Goal: Information Seeking & Learning: Understand process/instructions

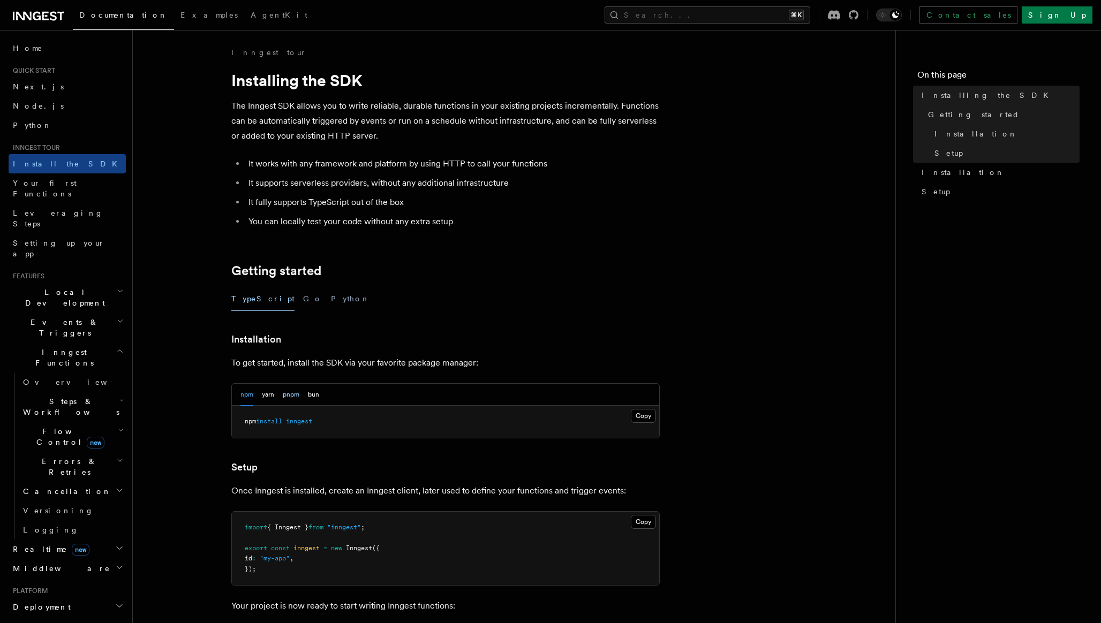
click at [292, 396] on button "pnpm" at bounding box center [291, 395] width 17 height 22
click at [639, 413] on button "Copy Copied" at bounding box center [643, 416] width 25 height 14
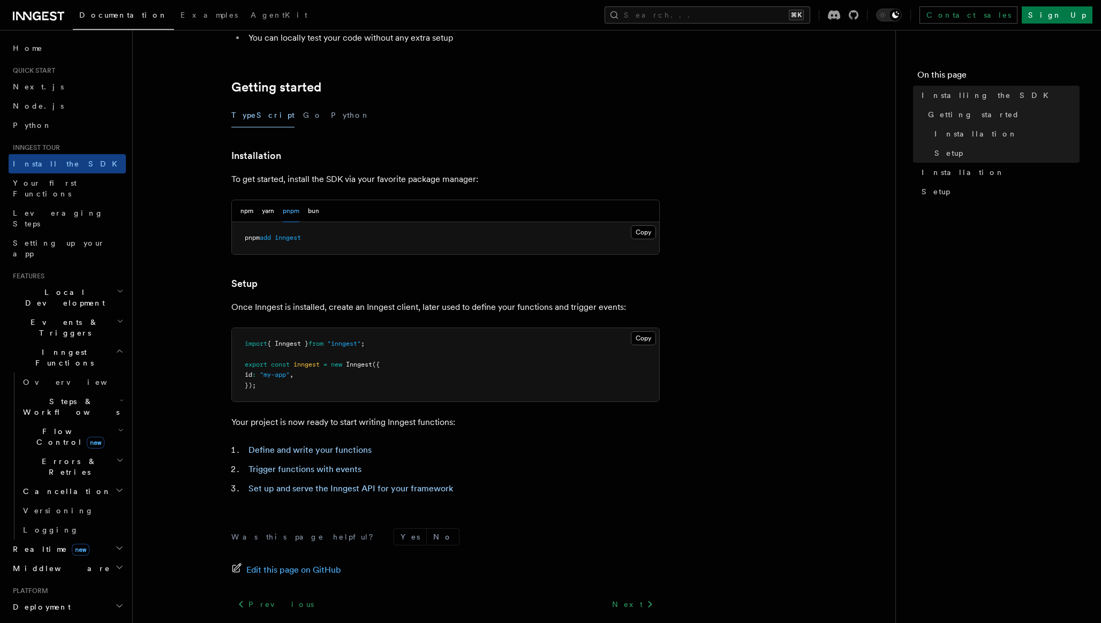
scroll to position [217, 0]
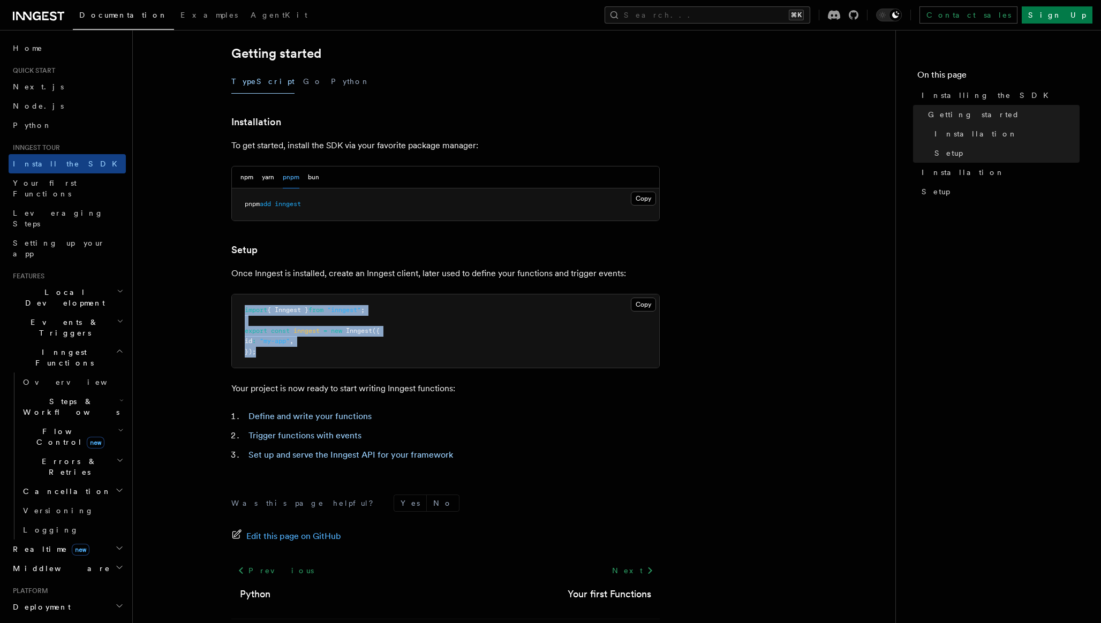
drag, startPoint x: 246, startPoint y: 351, endPoint x: 239, endPoint y: 312, distance: 39.1
click at [232, 310] on pre "import { Inngest } from "inngest" ; export const inngest = new Inngest ({ id : …" at bounding box center [445, 332] width 427 height 74
copy code "import { Inngest } from "inngest" ; export const inngest = new Inngest ({ id : …"
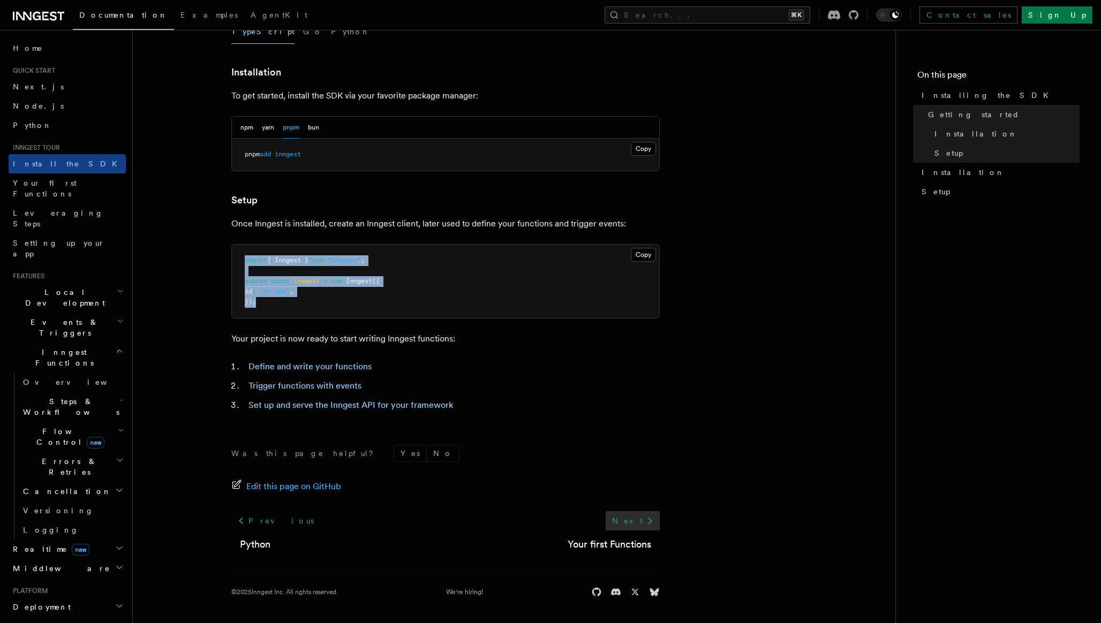
click at [644, 521] on icon at bounding box center [650, 521] width 13 height 13
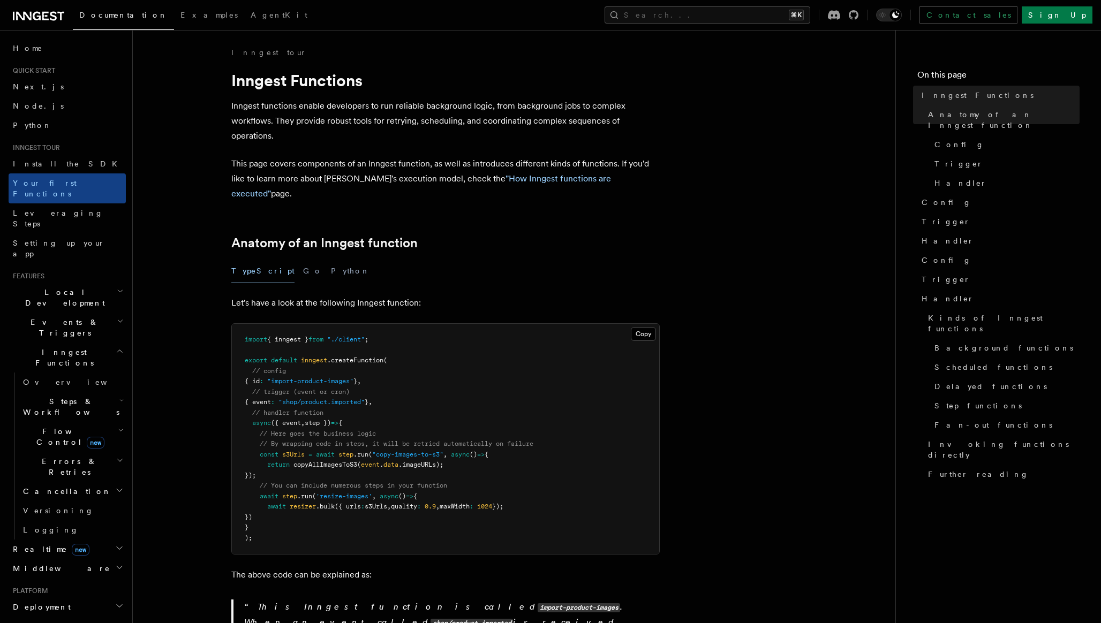
click at [649, 327] on button "Copy Copied" at bounding box center [643, 334] width 25 height 14
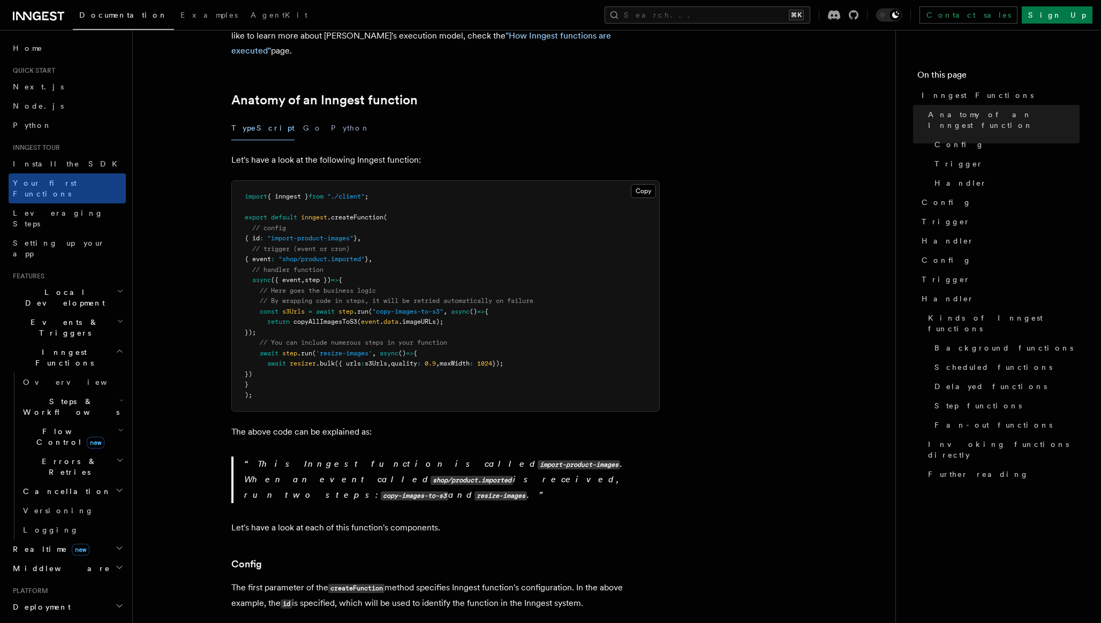
scroll to position [73, 0]
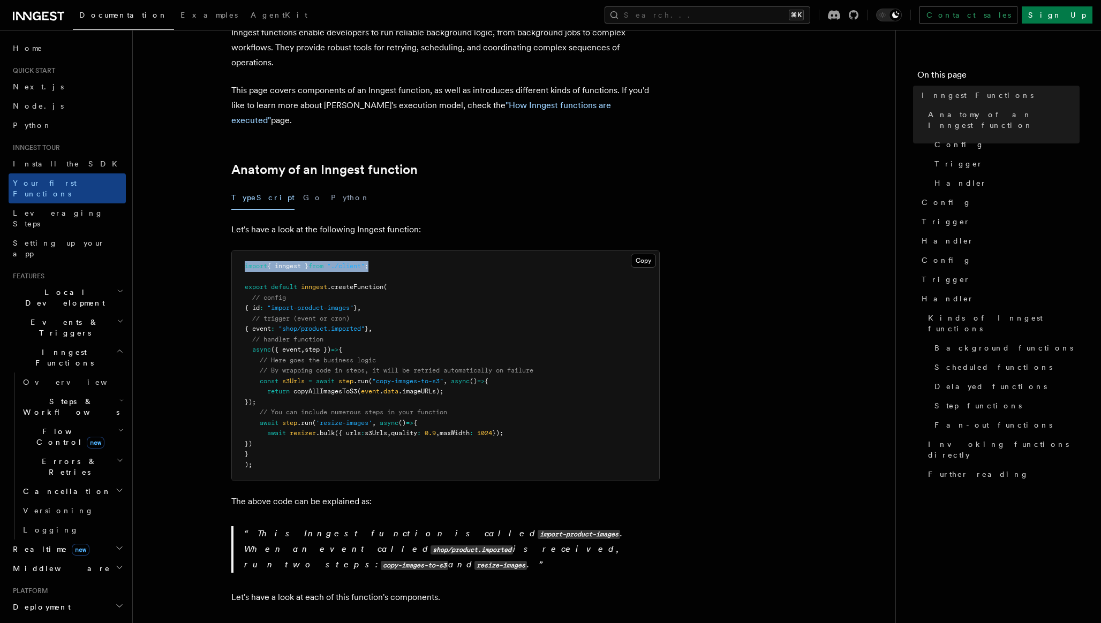
drag, startPoint x: 378, startPoint y: 255, endPoint x: 217, endPoint y: 261, distance: 160.3
copy span "import { inngest } from "./client" ;"
drag, startPoint x: 402, startPoint y: 273, endPoint x: 241, endPoint y: 275, distance: 160.7
click at [242, 275] on pre "import { inngest } from "./client" ; export default inngest .createFunction ( /…" at bounding box center [445, 366] width 427 height 230
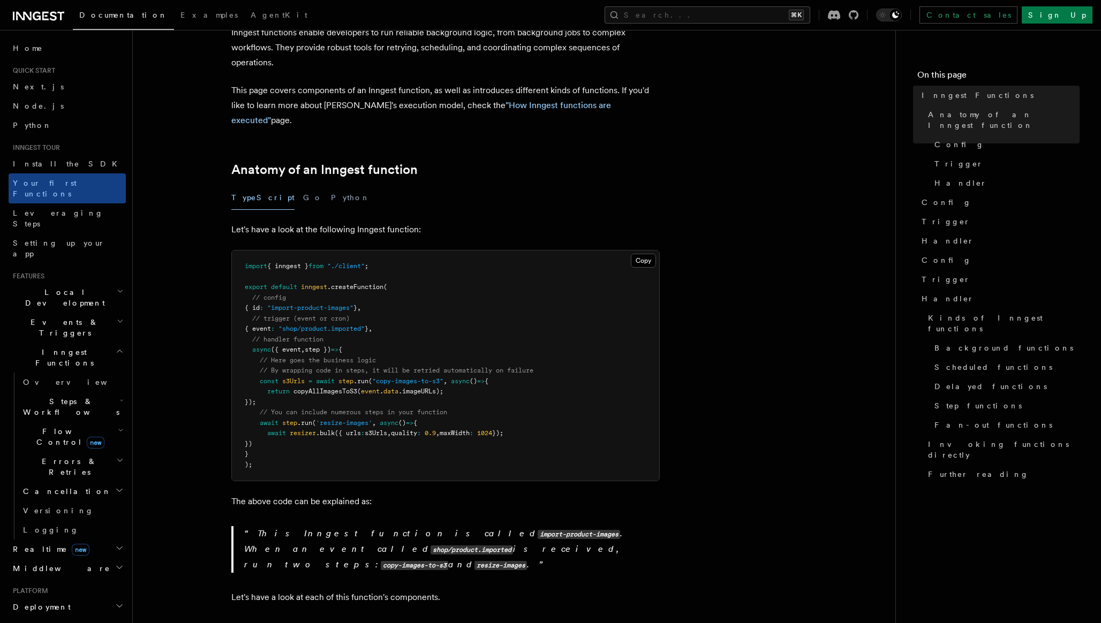
click at [396, 280] on pre "import { inngest } from "./client" ; export default inngest .createFunction ( /…" at bounding box center [445, 366] width 427 height 230
drag, startPoint x: 365, startPoint y: 274, endPoint x: 199, endPoint y: 275, distance: 165.5
copy span "export default inngest .createFunction ("
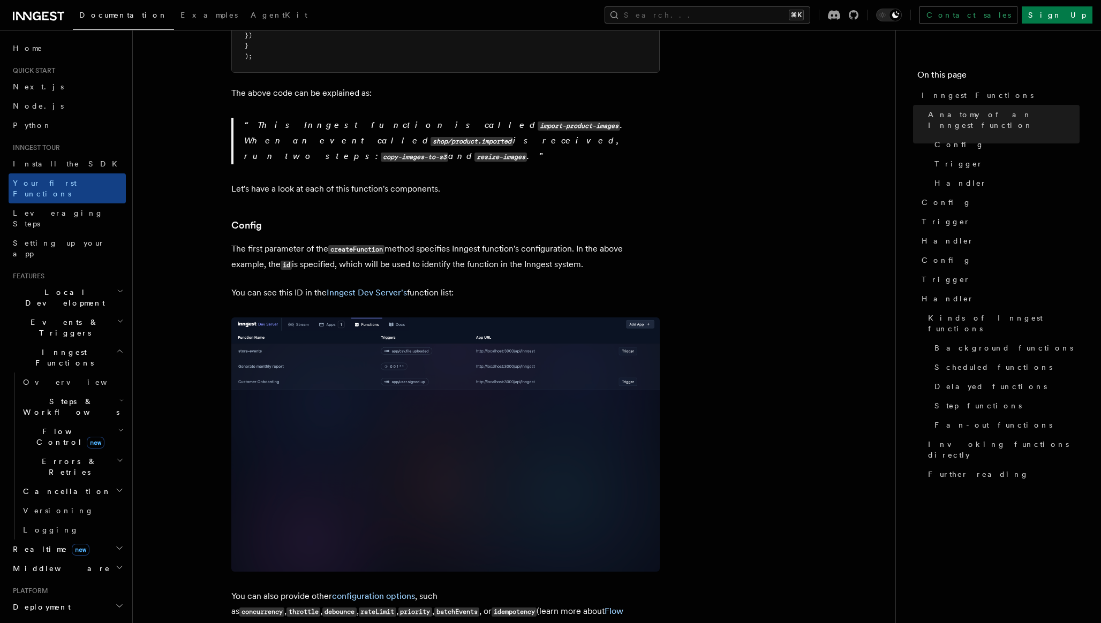
scroll to position [484, 0]
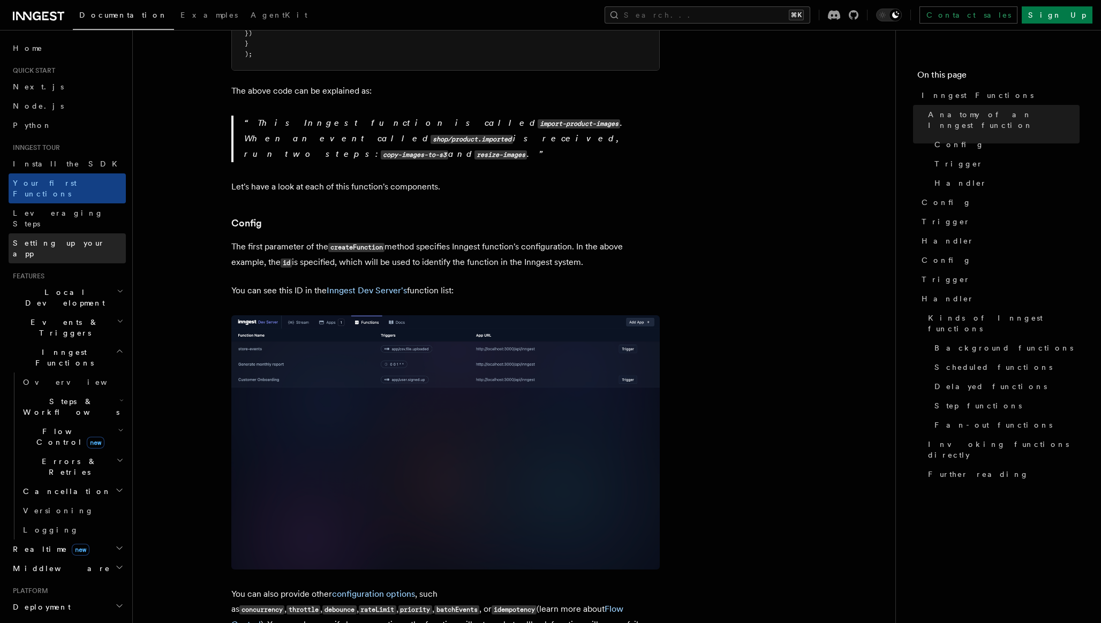
click at [75, 239] on span "Setting up your app" at bounding box center [59, 248] width 92 height 19
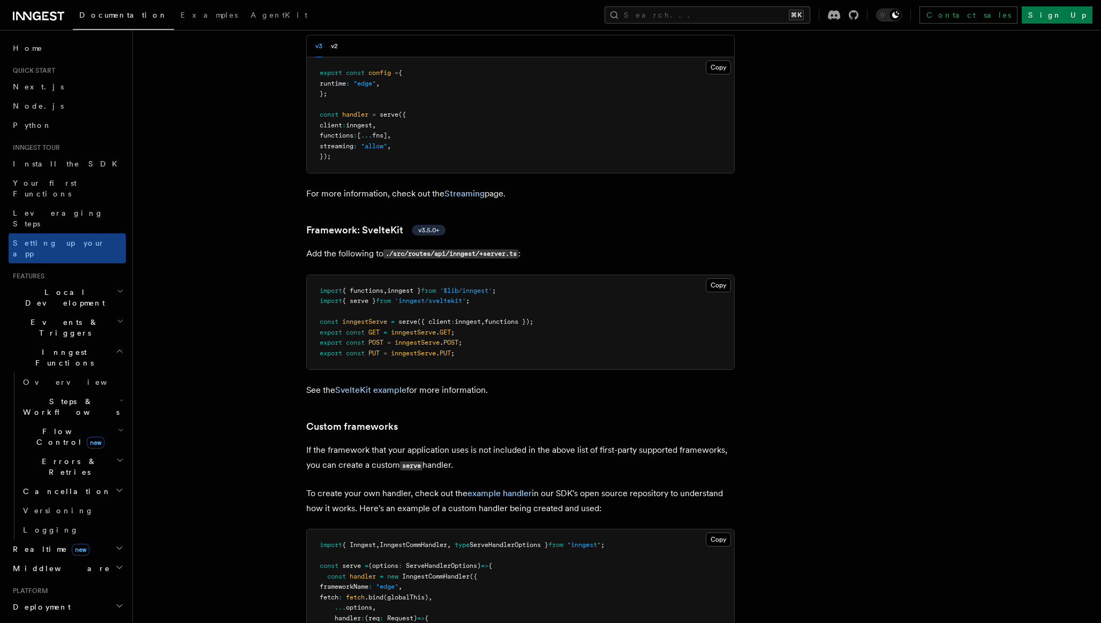
scroll to position [8238, 0]
click at [480, 327] on pre "import { functions , inngest } from '$lib/inngest' ; import { serve } from 'inn…" at bounding box center [520, 320] width 427 height 95
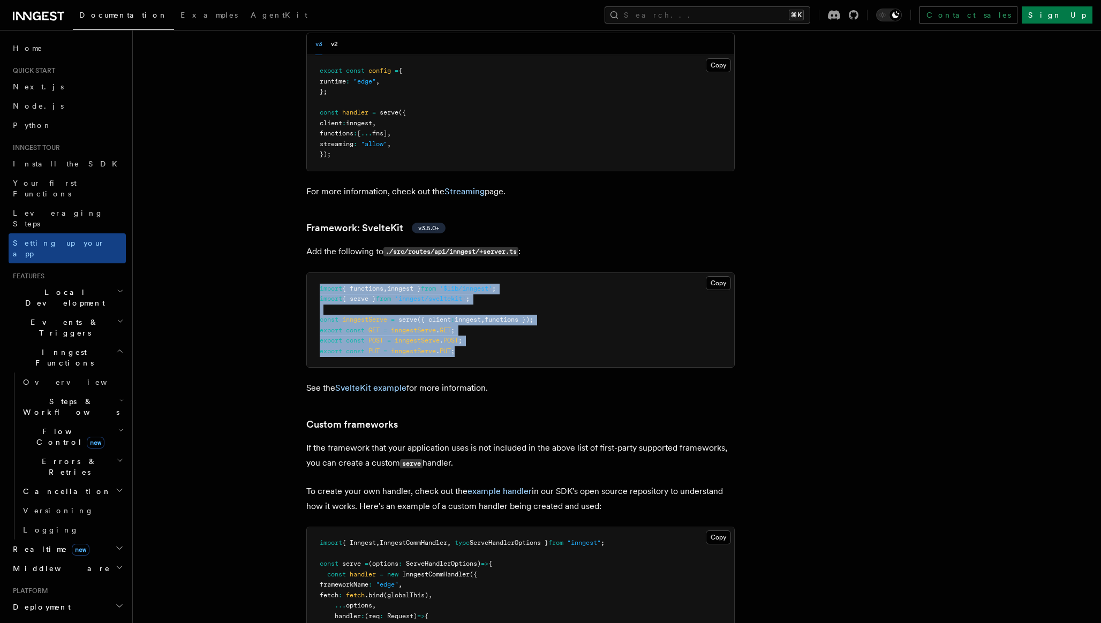
drag, startPoint x: 453, startPoint y: 324, endPoint x: 339, endPoint y: 284, distance: 121.3
click at [311, 273] on pre "import { functions , inngest } from '$lib/inngest' ; import { serve } from 'inn…" at bounding box center [520, 320] width 427 height 95
copy code "import { functions , inngest } from '$lib/inngest' ; import { serve } from 'inn…"
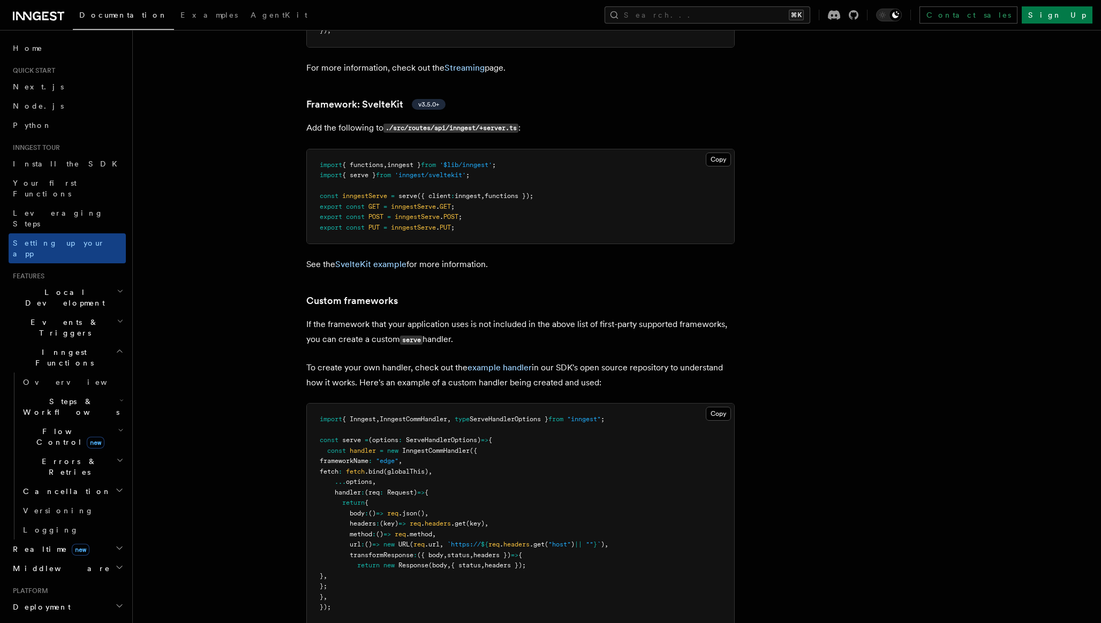
scroll to position [8361, 0]
click at [390, 260] on link "SvelteKit example" at bounding box center [370, 265] width 71 height 10
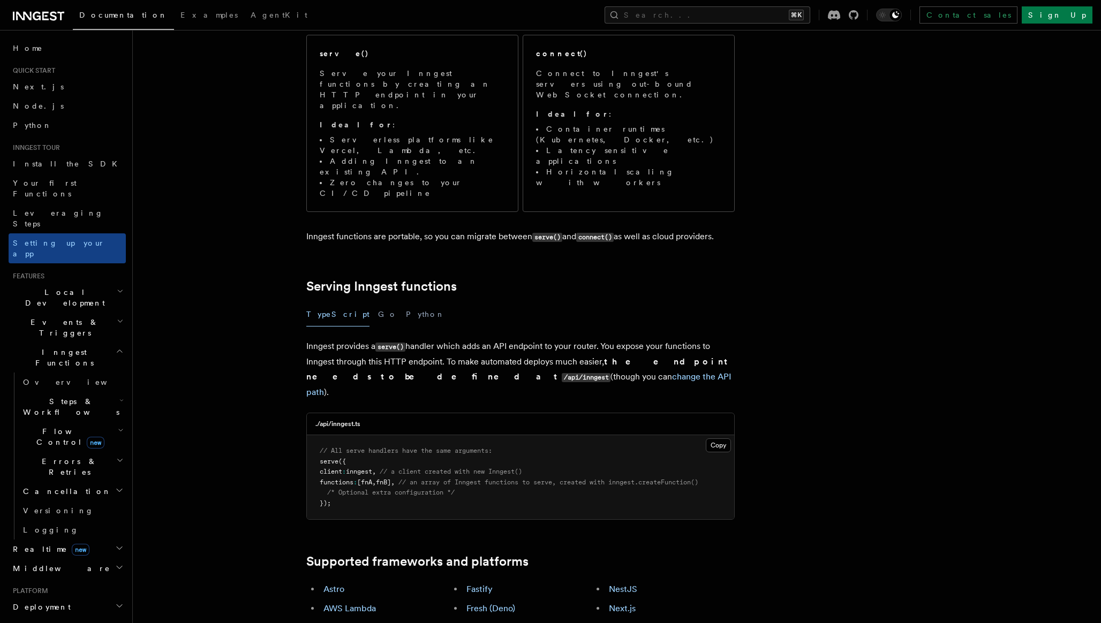
scroll to position [171, 0]
